Goal: Task Accomplishment & Management: Complete application form

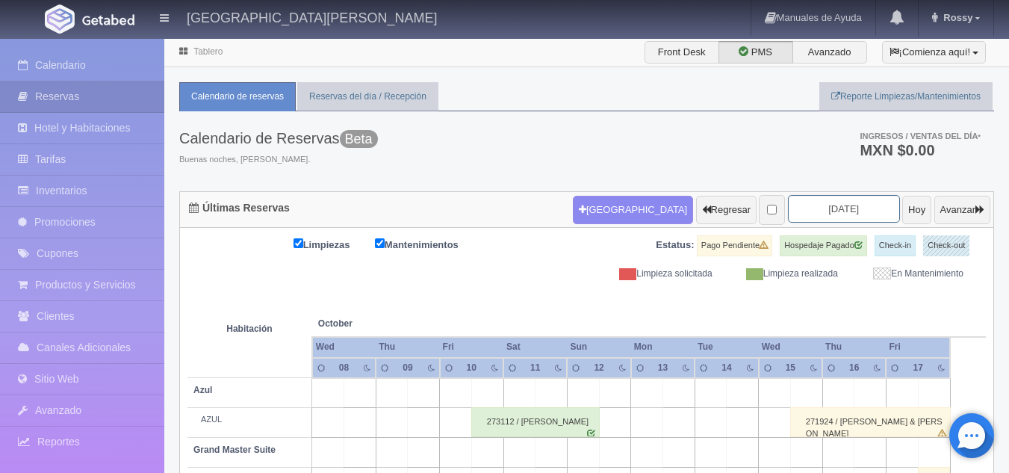
click at [814, 215] on input "2025-10-10" at bounding box center [844, 209] width 112 height 28
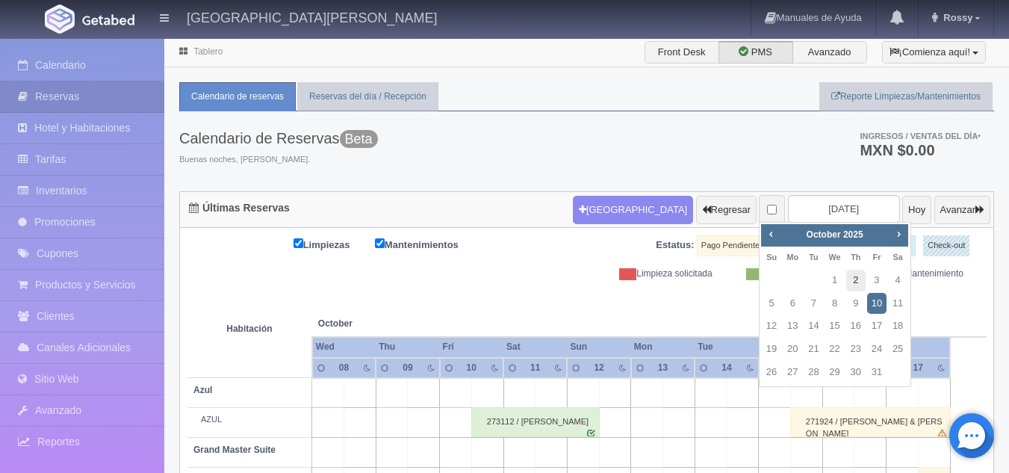
click at [856, 280] on link "2" at bounding box center [855, 281] width 19 height 22
type input "[DATE]"
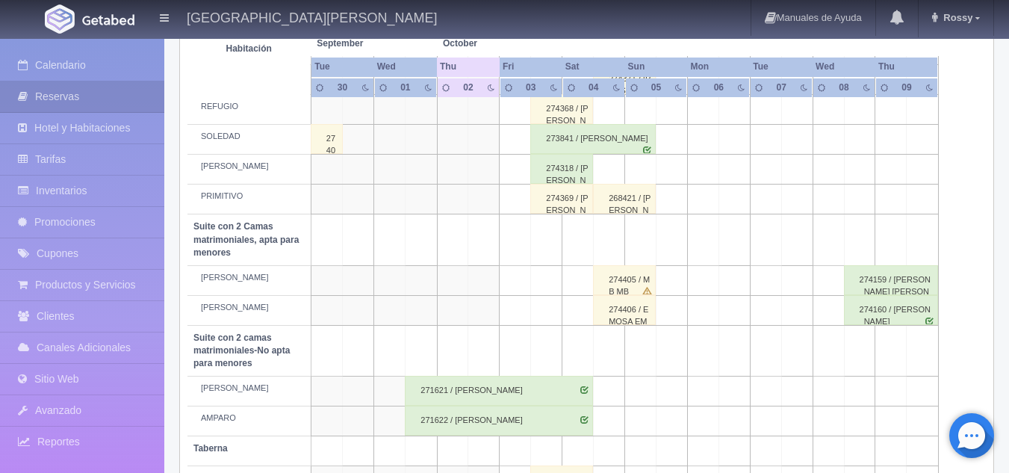
scroll to position [544, 0]
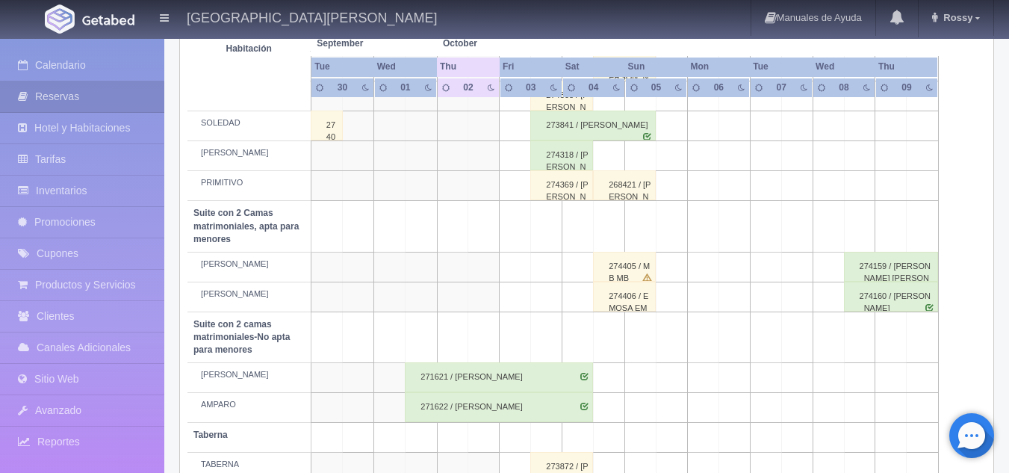
click at [565, 193] on div "274369 / [PERSON_NAME]" at bounding box center [561, 185] width 63 height 30
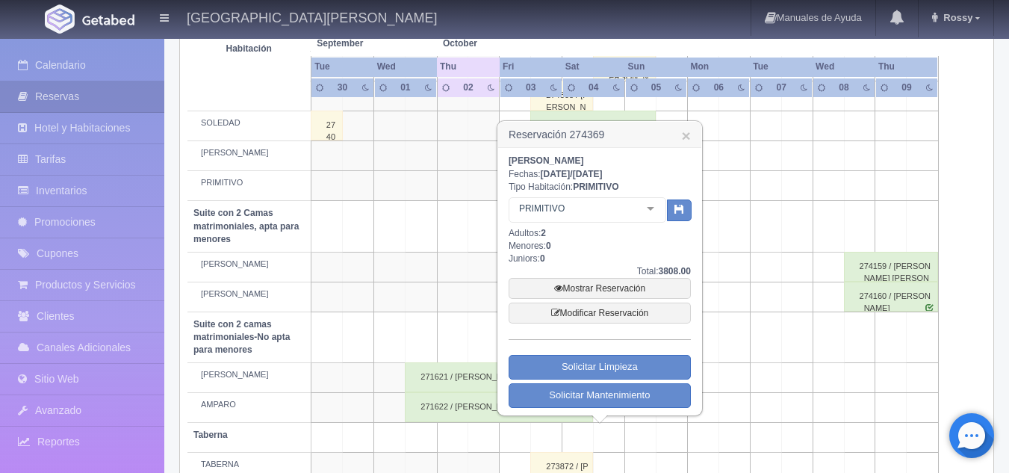
click at [456, 205] on td at bounding box center [452, 226] width 31 height 51
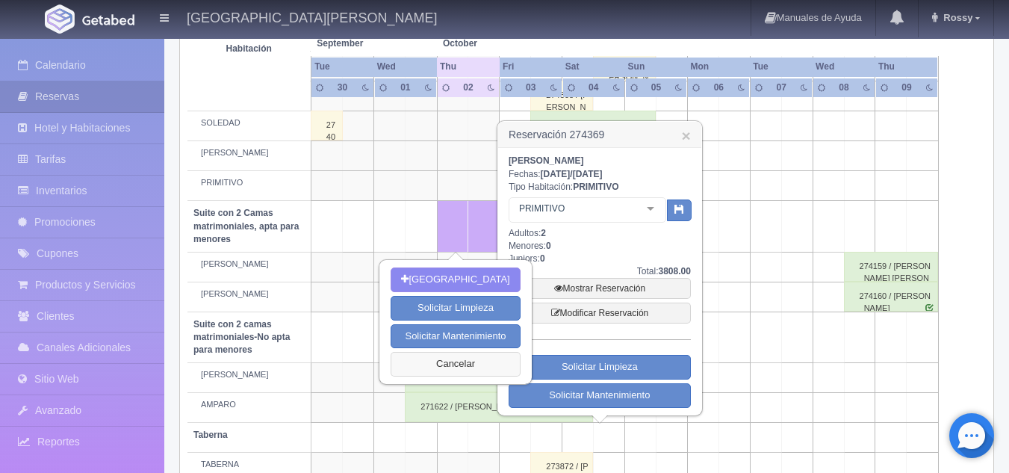
click at [466, 360] on button "Cancelar" at bounding box center [455, 364] width 129 height 25
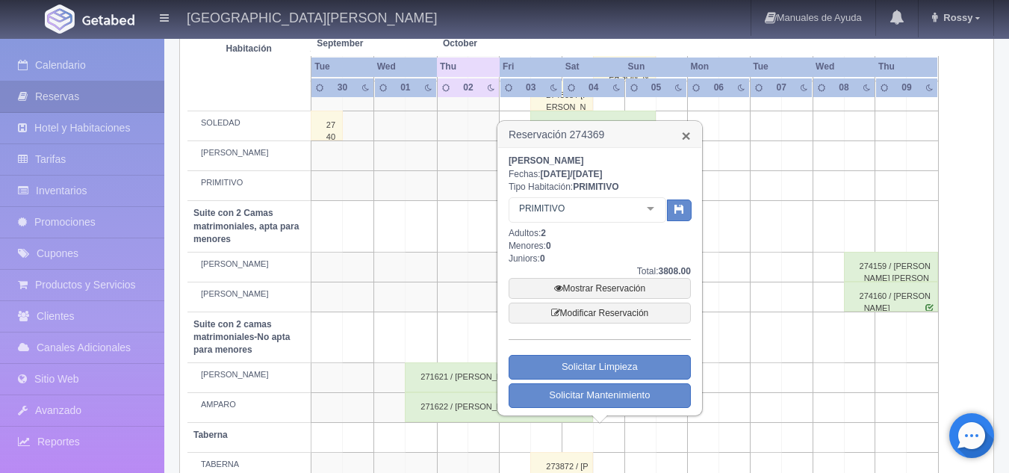
click at [685, 138] on link "×" at bounding box center [686, 136] width 9 height 16
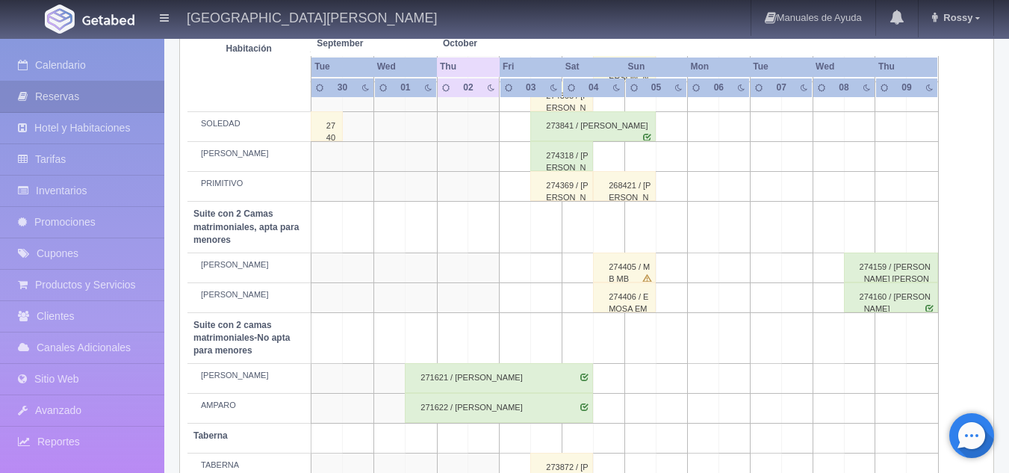
scroll to position [532, 0]
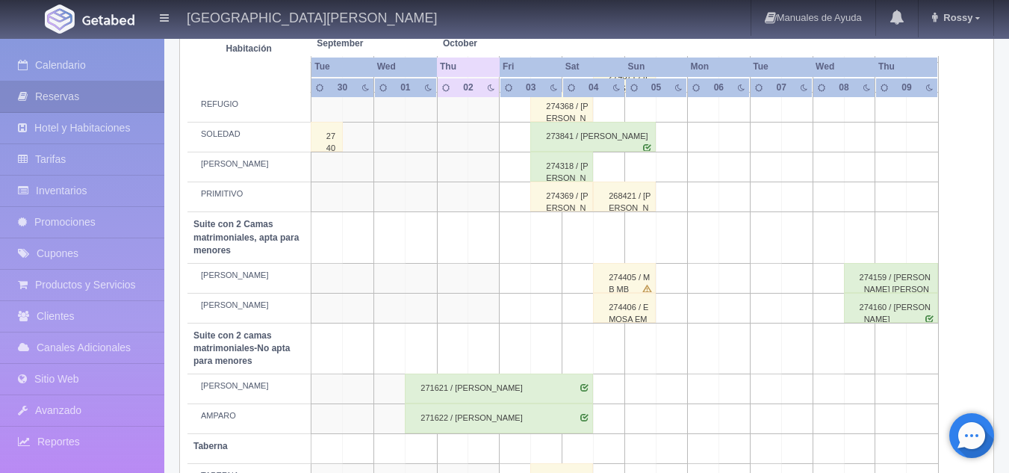
click at [562, 204] on div "274369 / [PERSON_NAME]" at bounding box center [561, 196] width 63 height 30
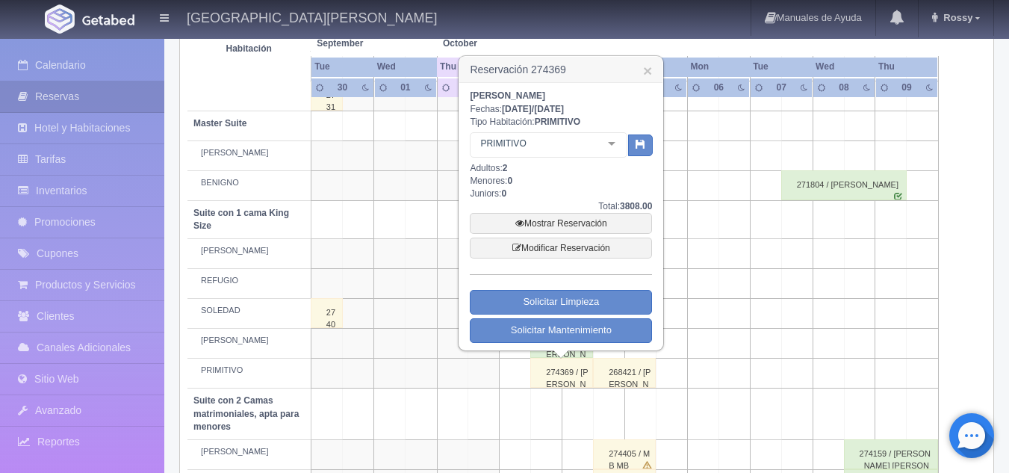
scroll to position [355, 0]
click at [649, 72] on link "×" at bounding box center [647, 71] width 9 height 16
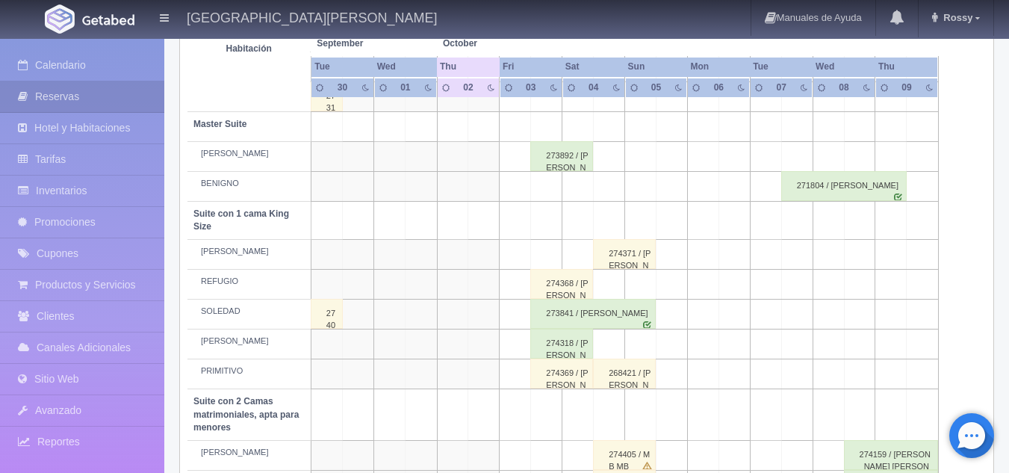
click at [561, 280] on div "274368 / [PERSON_NAME]" at bounding box center [561, 284] width 63 height 30
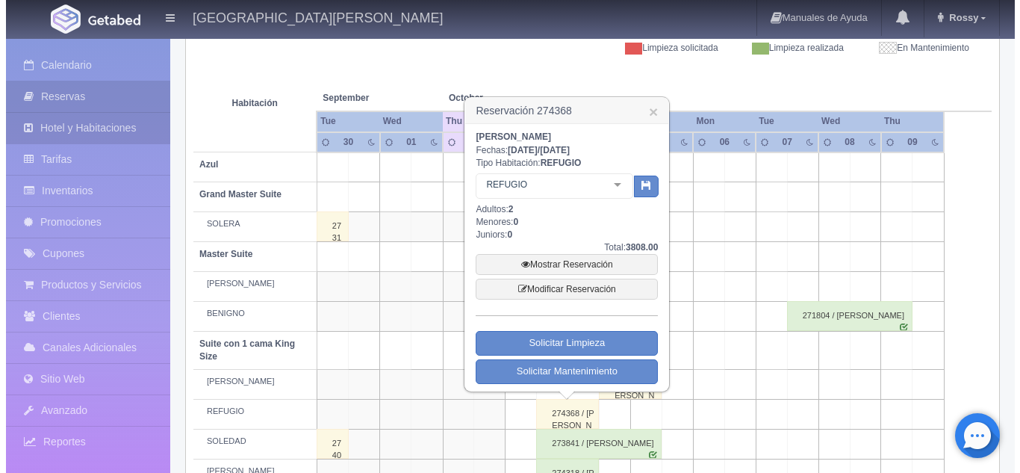
scroll to position [0, 0]
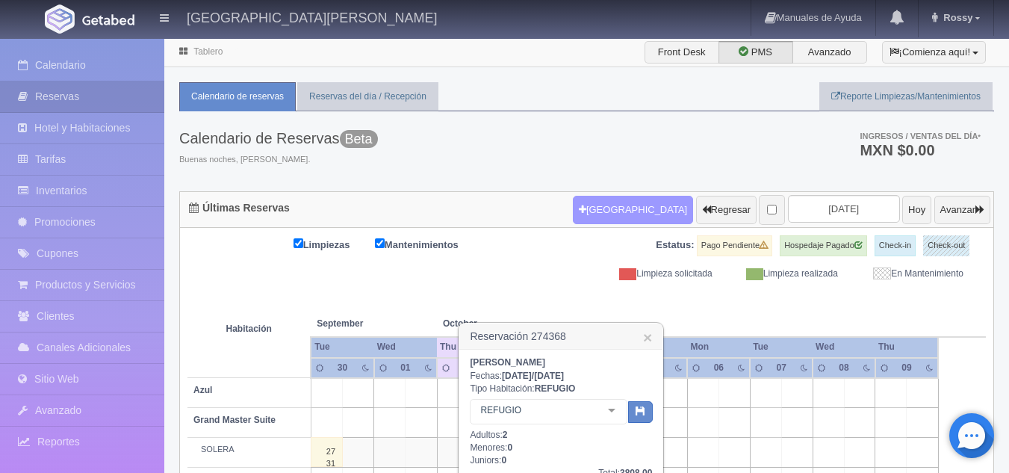
click at [573, 201] on button "[GEOGRAPHIC_DATA]" at bounding box center [633, 210] width 120 height 28
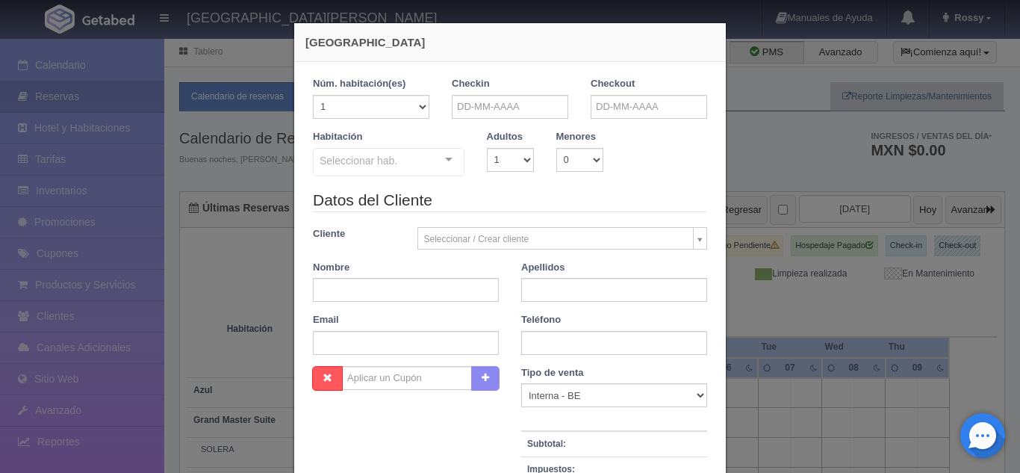
checkbox input "false"
click at [512, 98] on input "text" at bounding box center [510, 107] width 117 height 24
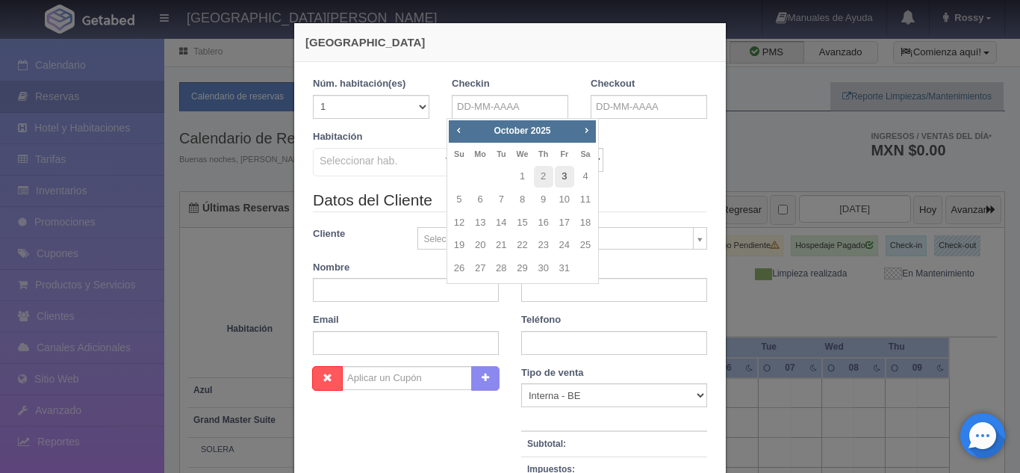
click at [566, 178] on link "3" at bounding box center [564, 177] width 19 height 22
type input "[DATE]"
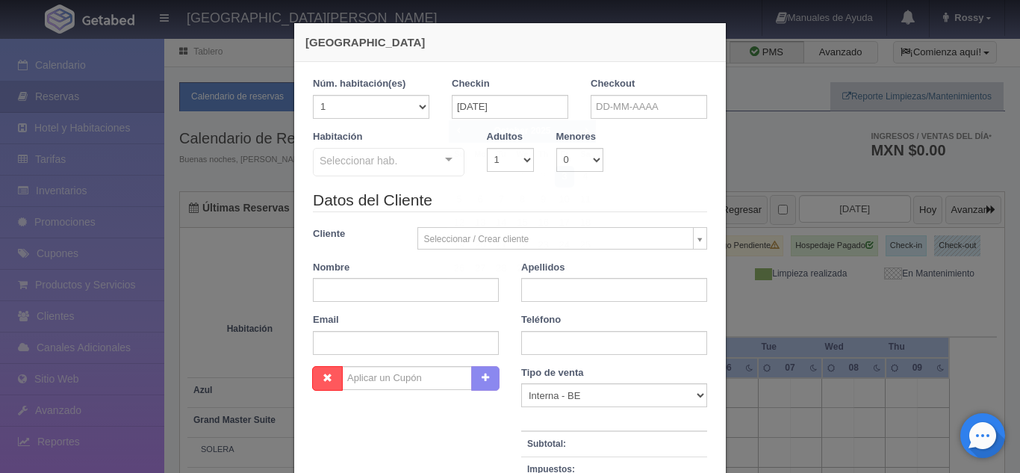
checkbox input "false"
click at [636, 108] on input "text" at bounding box center [649, 107] width 117 height 24
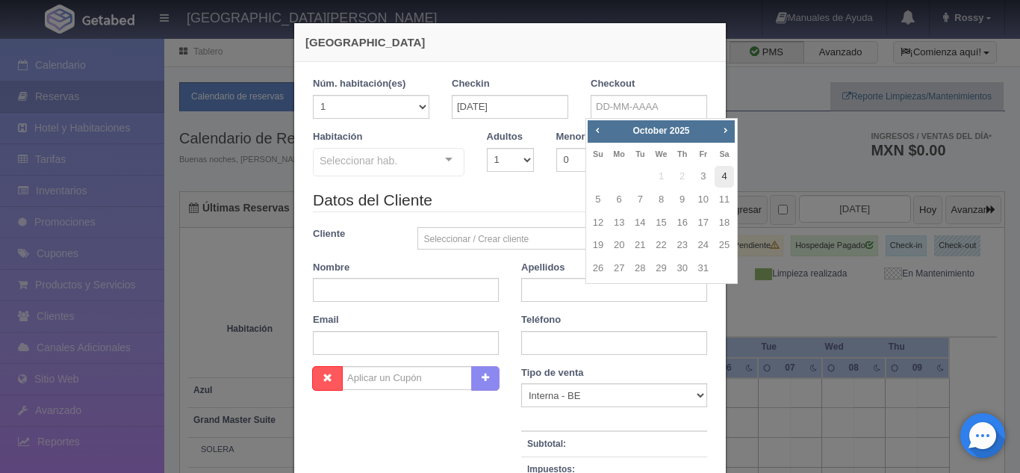
click at [724, 180] on link "4" at bounding box center [724, 177] width 19 height 22
type input "[DATE]"
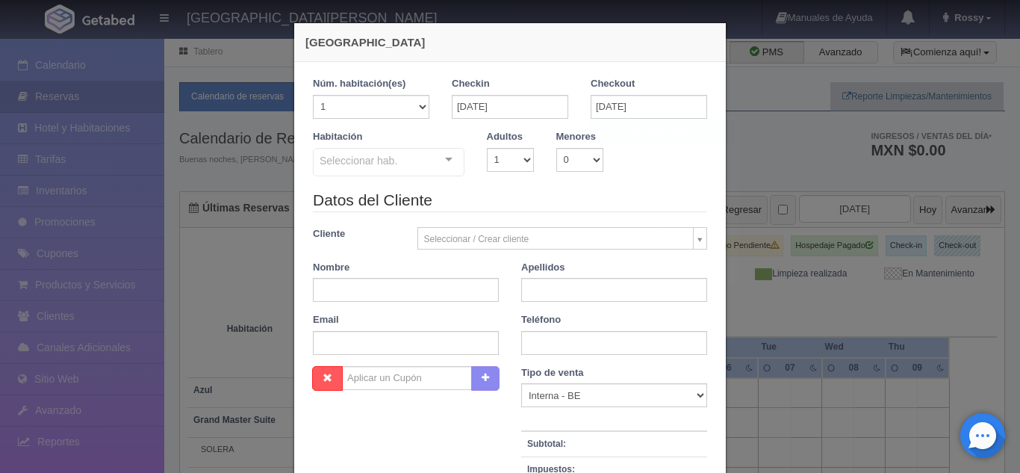
checkbox input "false"
click at [527, 154] on select "1 2 3 4 5 6 7 8 9 10" at bounding box center [510, 160] width 47 height 24
select select "2"
click at [487, 148] on select "1 2 3 4 5 6 7 8 9 10" at bounding box center [510, 160] width 47 height 24
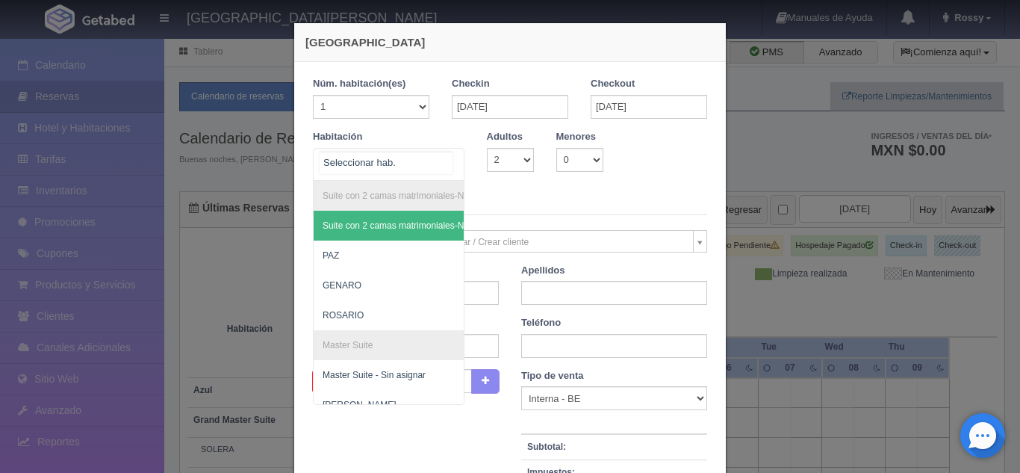
click at [445, 158] on div "Suite con 2 camas matrimoniales-No apta para menores Suite con 2 camas matrimon…" at bounding box center [389, 164] width 152 height 33
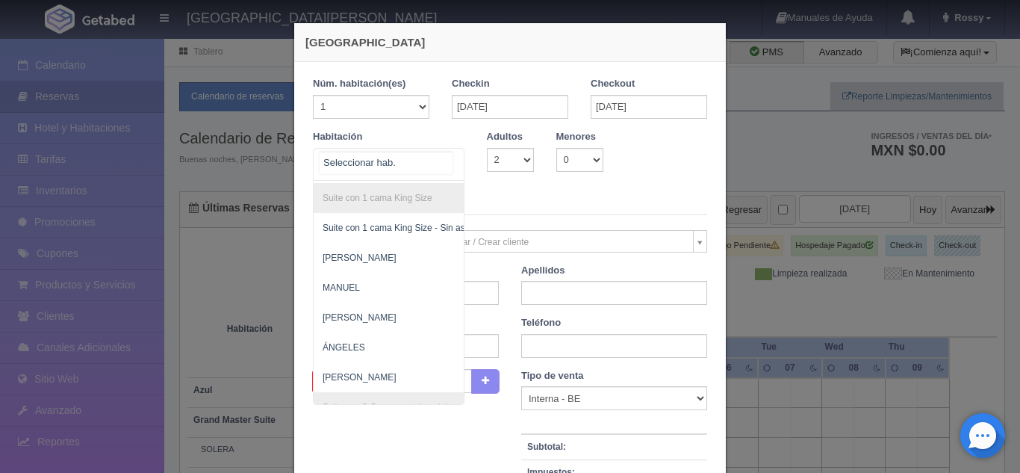
scroll to position [717, 0]
click at [387, 253] on span "[PERSON_NAME]" at bounding box center [461, 255] width 295 height 30
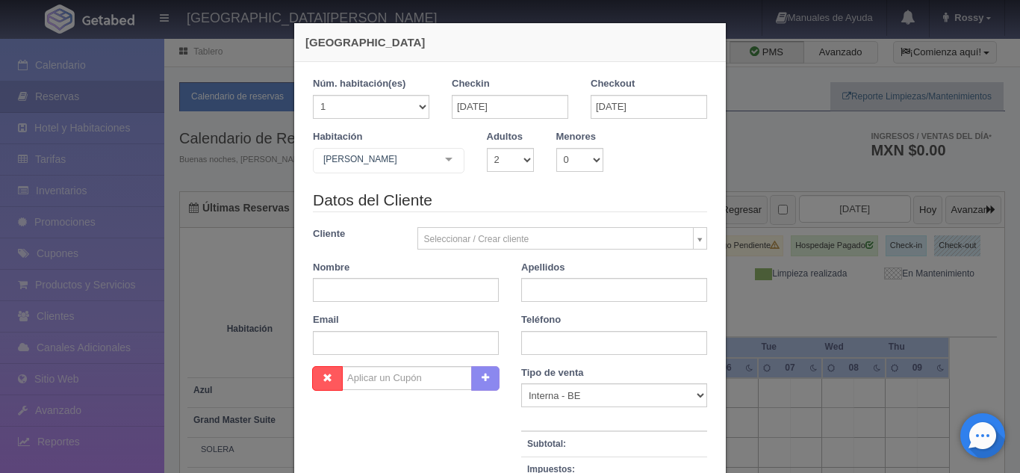
checkbox input "false"
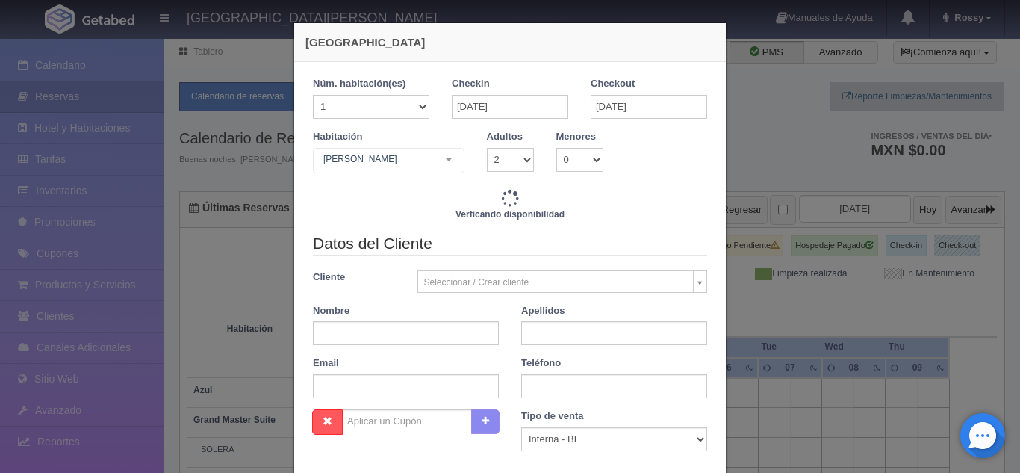
type input "3808.00"
checkbox input "false"
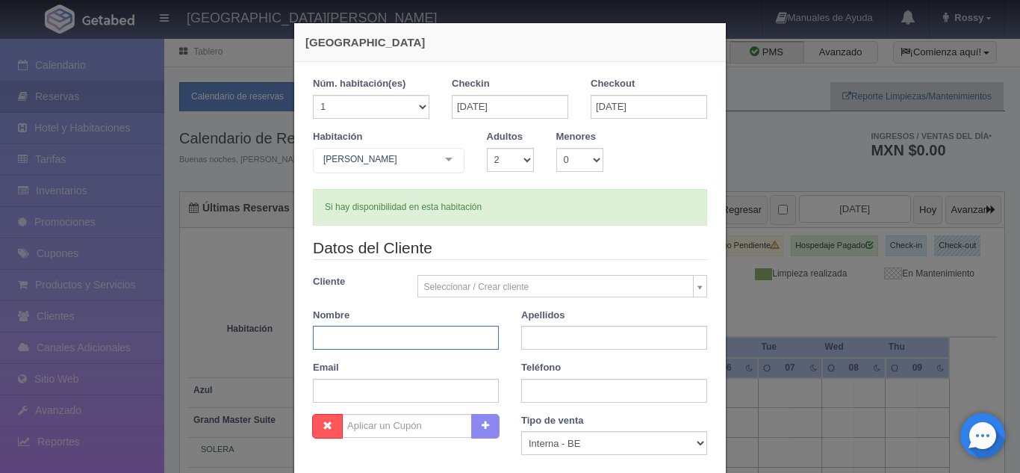
click at [436, 326] on input "text" at bounding box center [406, 338] width 186 height 24
type input "[PERSON_NAME]"
click at [530, 335] on input "text" at bounding box center [614, 338] width 186 height 24
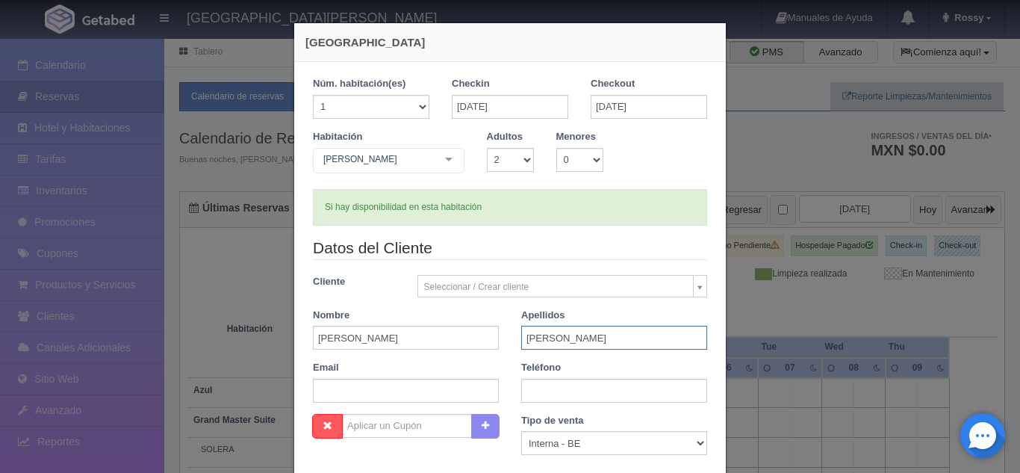
type input "[PERSON_NAME]"
click at [578, 398] on input "text" at bounding box center [614, 391] width 186 height 24
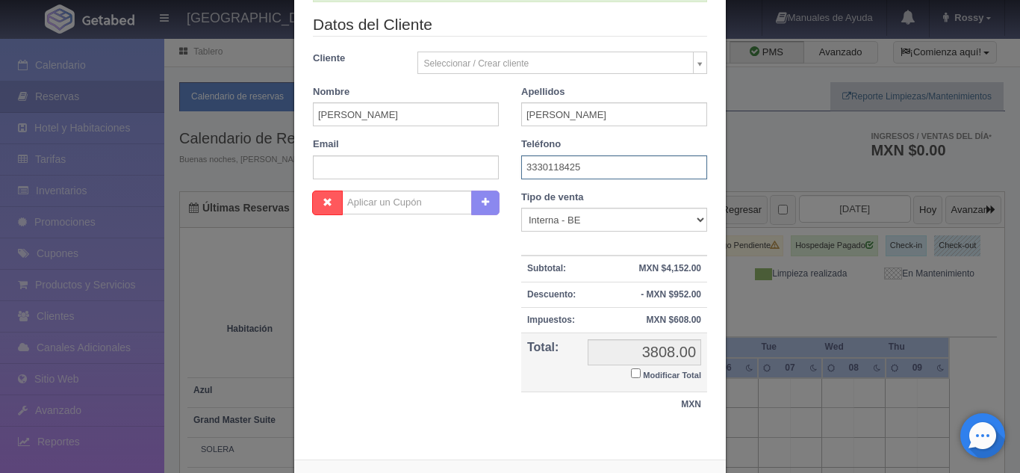
scroll to position [287, 0]
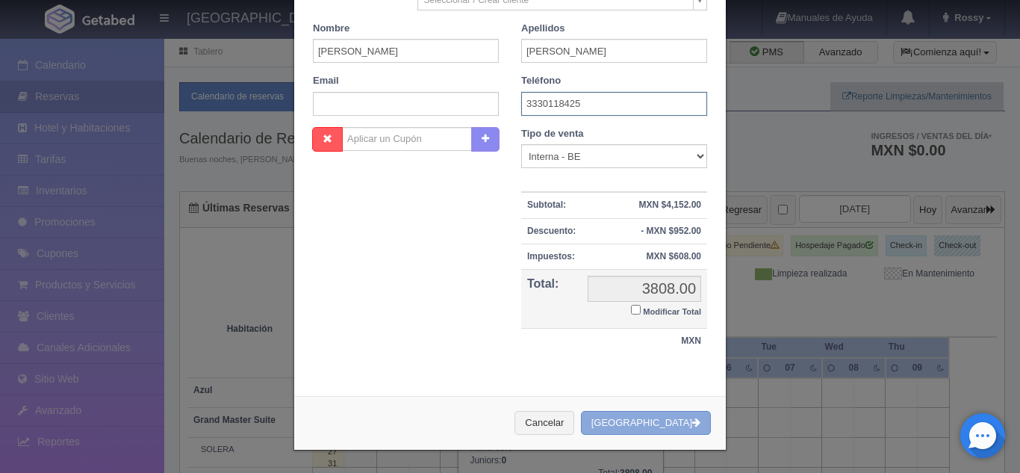
type input "3330118425"
click at [628, 423] on button "[GEOGRAPHIC_DATA]" at bounding box center [646, 423] width 130 height 25
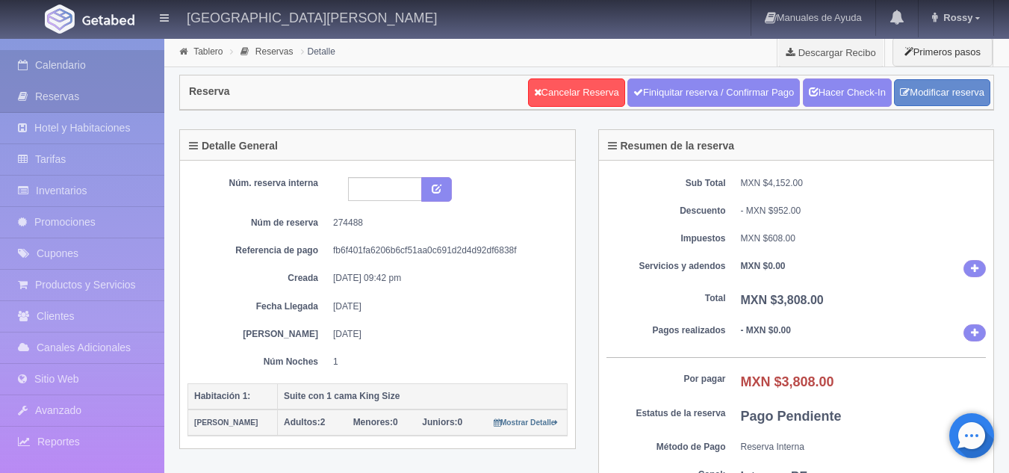
click at [98, 64] on link "Calendario" at bounding box center [82, 65] width 164 height 31
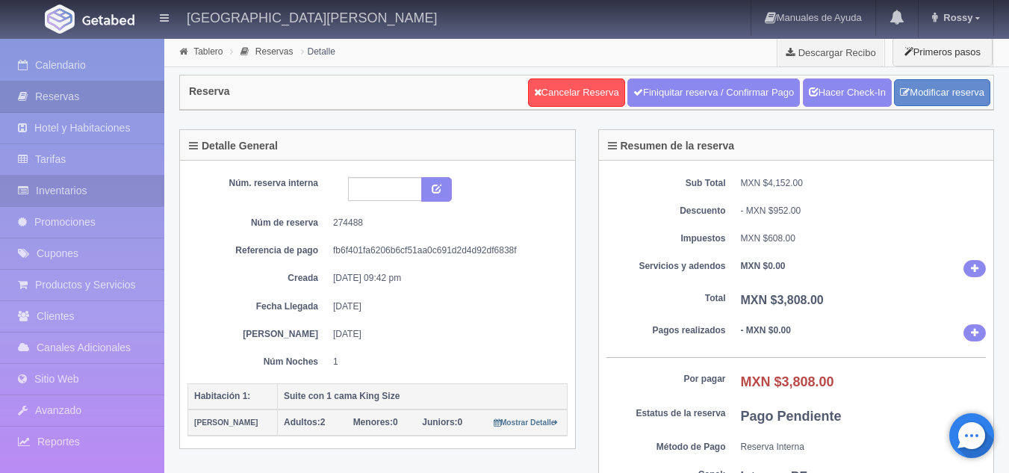
click at [127, 197] on link "Inventarios" at bounding box center [82, 191] width 164 height 31
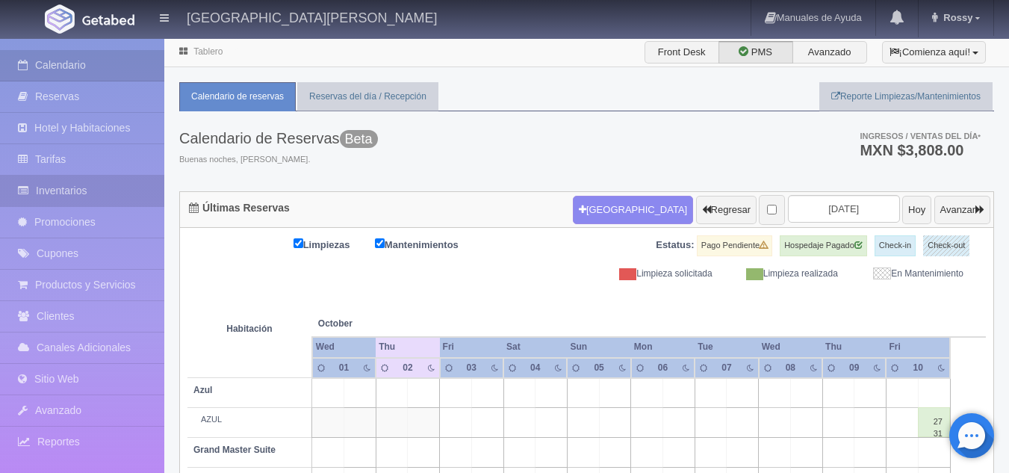
click at [83, 192] on link "Inventarios" at bounding box center [82, 191] width 164 height 31
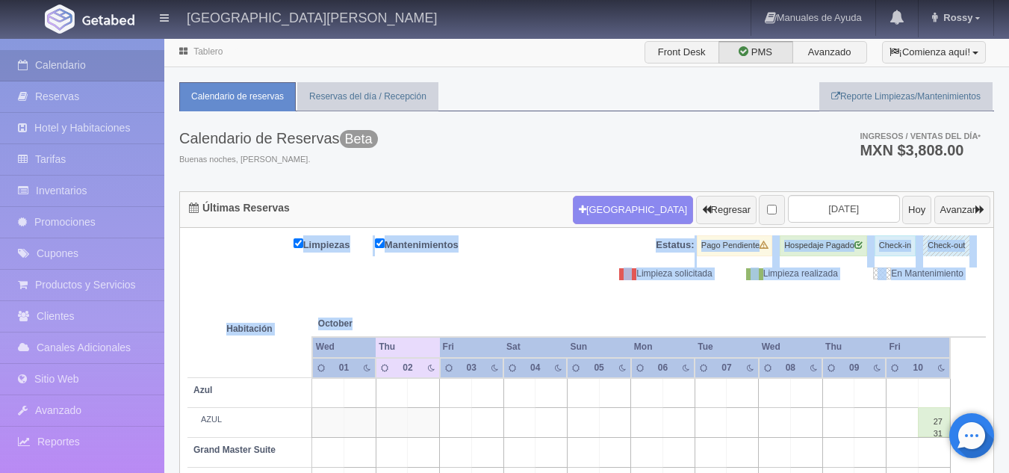
drag, startPoint x: 242, startPoint y: 268, endPoint x: 464, endPoint y: 294, distance: 223.3
click at [464, 294] on th at bounding box center [488, 308] width 96 height 57
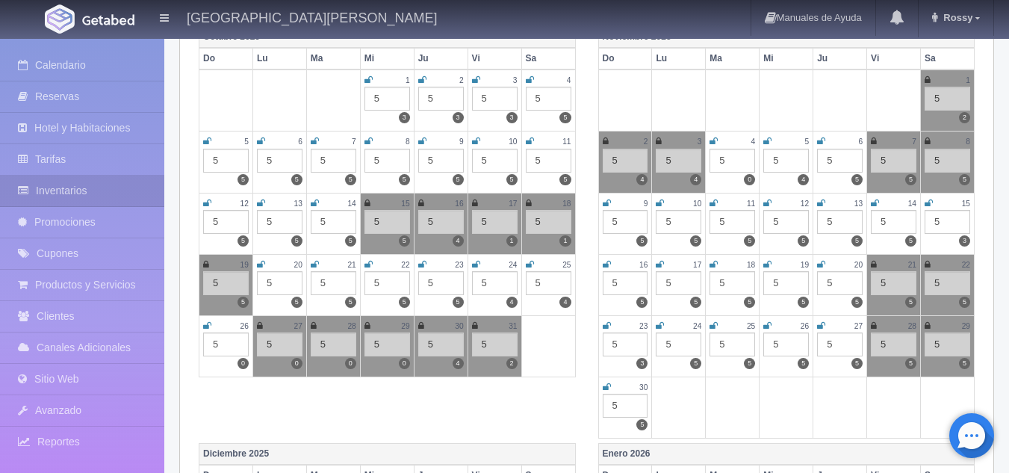
scroll to position [224, 0]
